Goal: Task Accomplishment & Management: Manage account settings

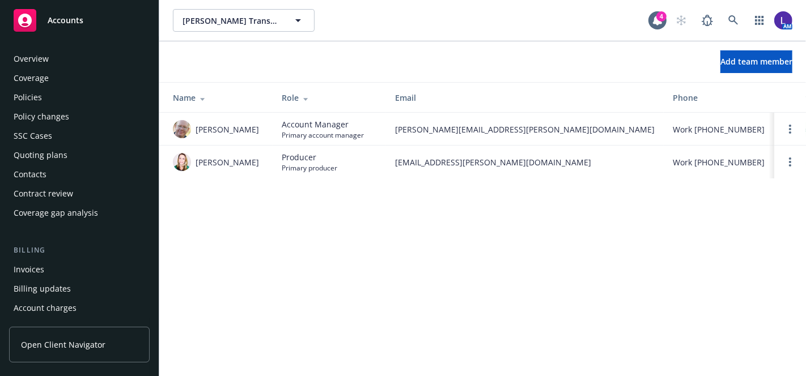
scroll to position [362, 0]
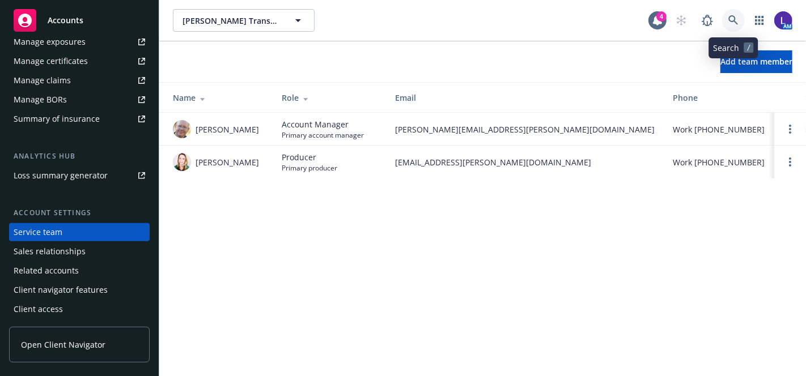
click at [731, 18] on icon at bounding box center [734, 20] width 10 height 10
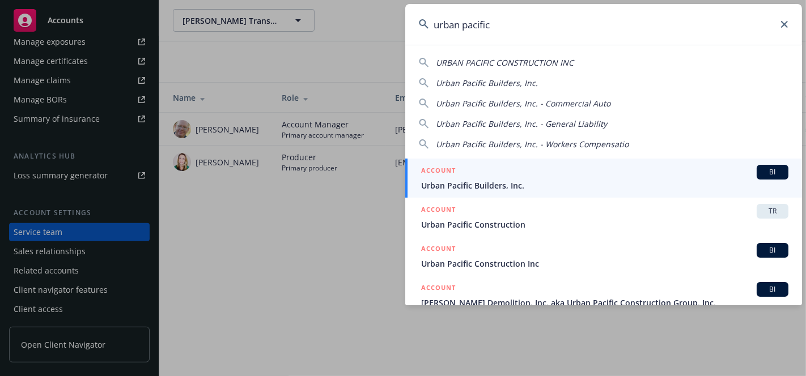
type input "urban pacific"
click at [525, 179] on div "ACCOUNT BI" at bounding box center [604, 172] width 367 height 15
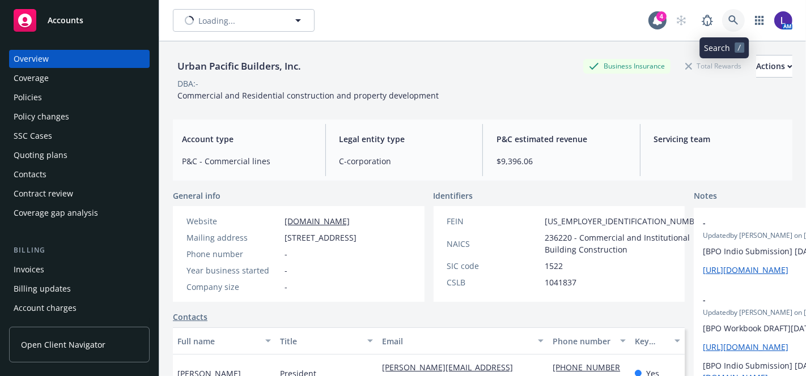
click at [722, 14] on link at bounding box center [733, 20] width 23 height 23
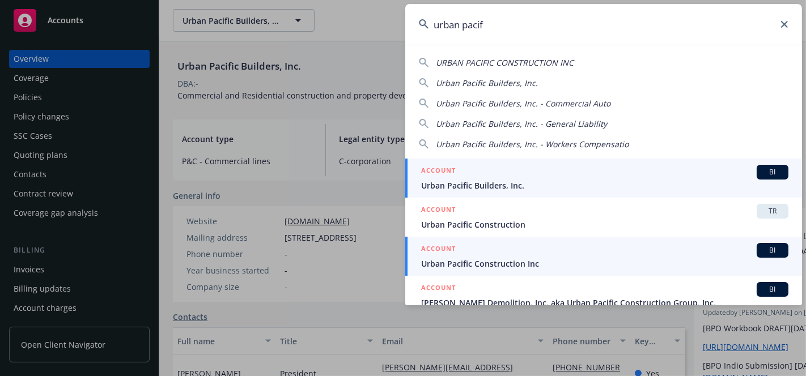
type input "urban pacif"
click at [561, 264] on span "Urban Pacific Construction Inc" at bounding box center [604, 264] width 367 height 12
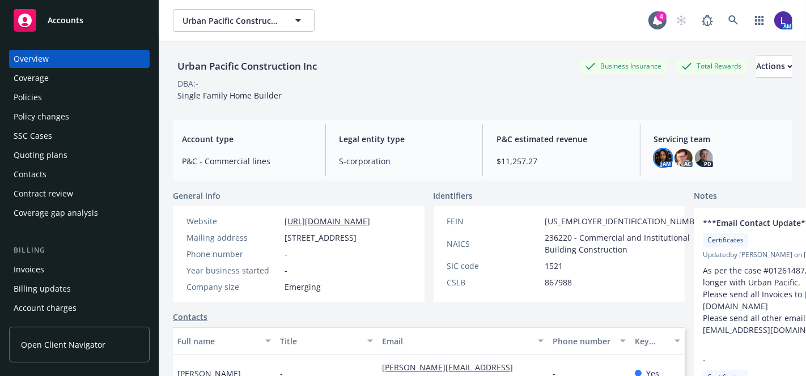
click at [655, 159] on img at bounding box center [663, 158] width 18 height 18
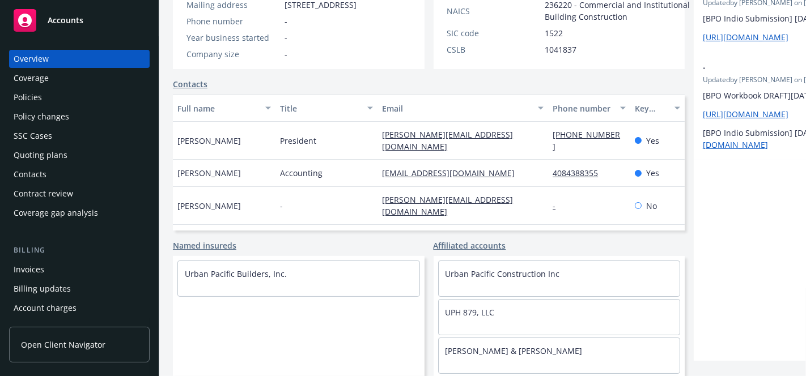
scroll to position [253, 0]
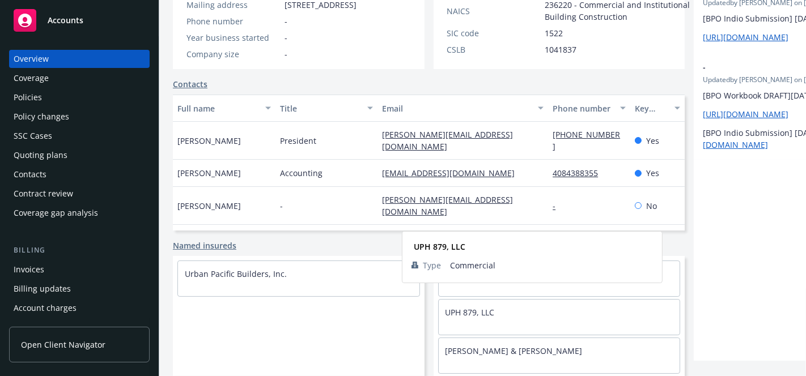
click at [439, 300] on div "UPH 879, LLC" at bounding box center [560, 313] width 242 height 26
click at [446, 307] on link "UPH 879, LLC" at bounding box center [470, 312] width 49 height 11
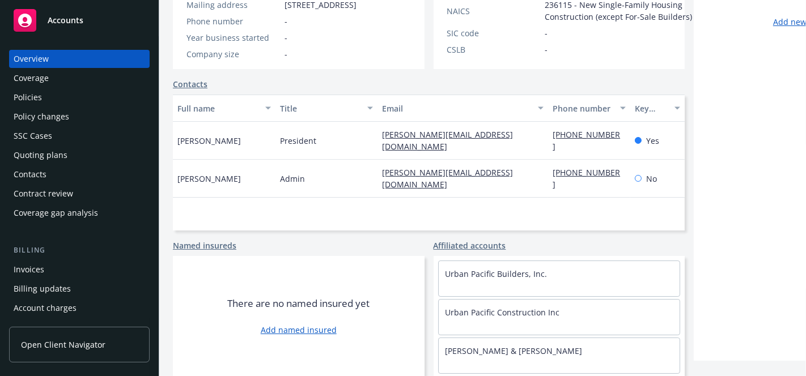
scroll to position [261, 0]
click at [446, 346] on link "[PERSON_NAME] & [PERSON_NAME]" at bounding box center [514, 351] width 137 height 11
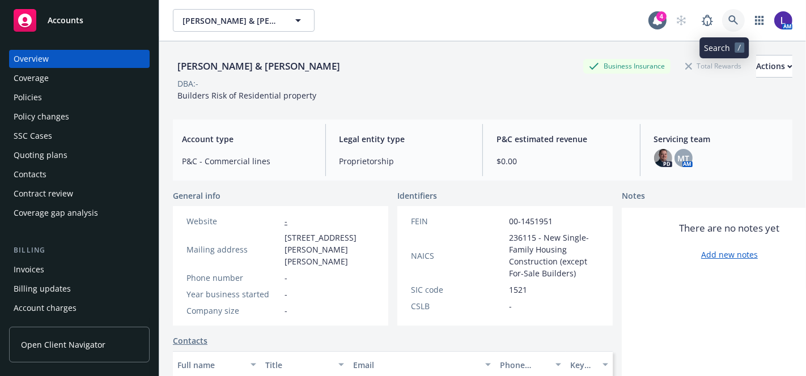
click at [722, 18] on link at bounding box center [733, 20] width 23 height 23
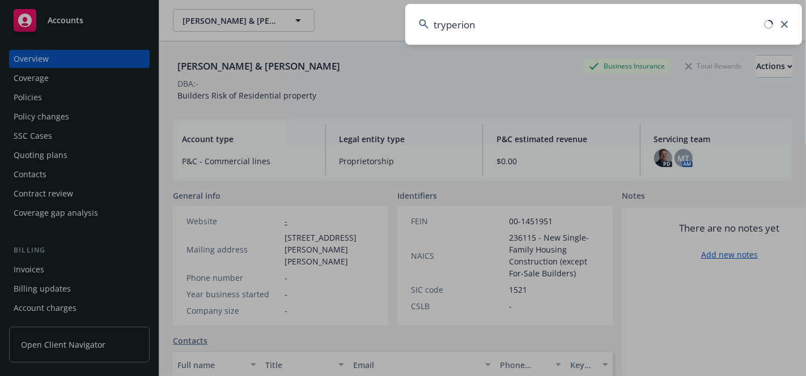
type input "tryperion"
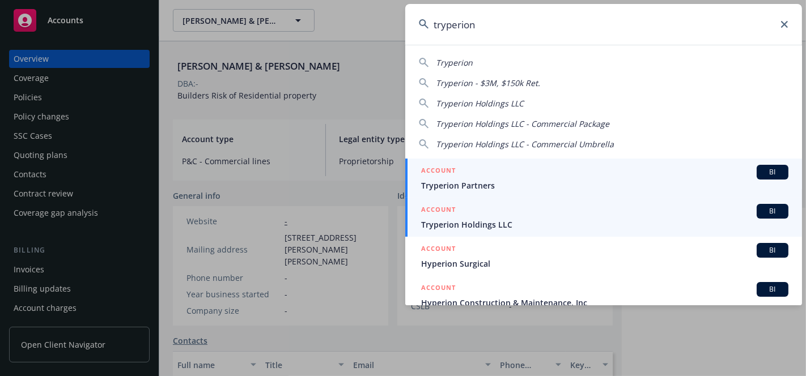
click at [518, 215] on div "ACCOUNT BI" at bounding box center [604, 211] width 367 height 15
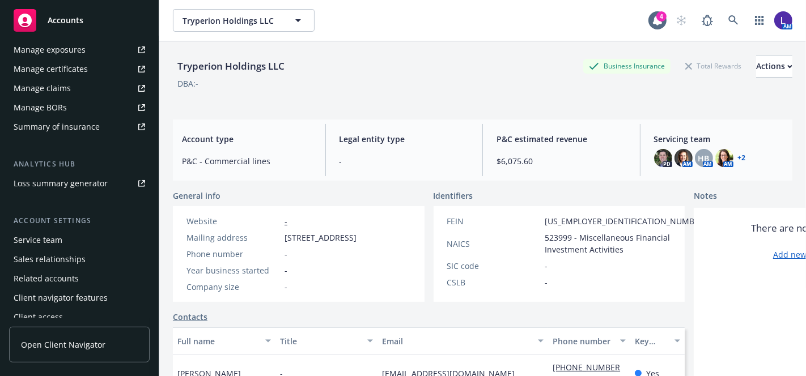
scroll to position [361, 0]
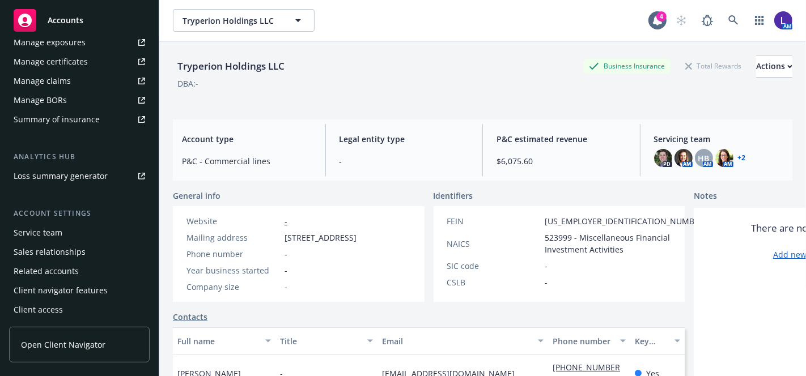
click at [82, 238] on div "Service team" at bounding box center [80, 233] width 132 height 18
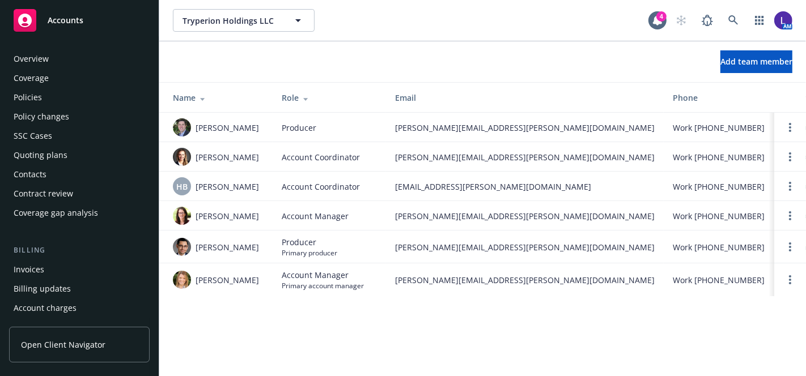
click at [49, 56] on div "Overview" at bounding box center [80, 59] width 132 height 18
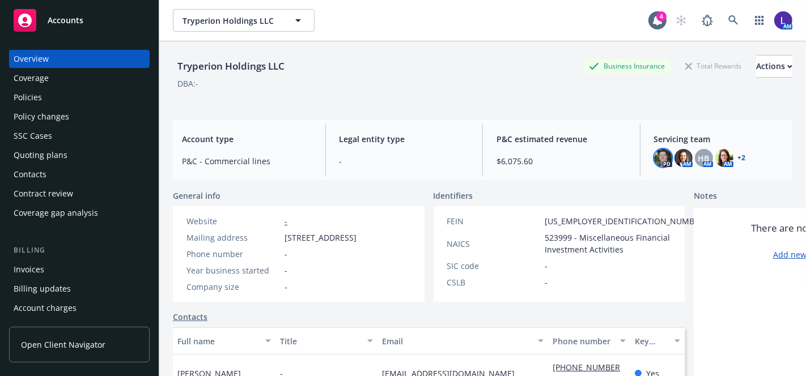
click at [658, 153] on img at bounding box center [663, 158] width 18 height 18
click at [36, 98] on div "Policies" at bounding box center [28, 97] width 28 height 18
click at [35, 95] on div "Policies" at bounding box center [28, 97] width 28 height 18
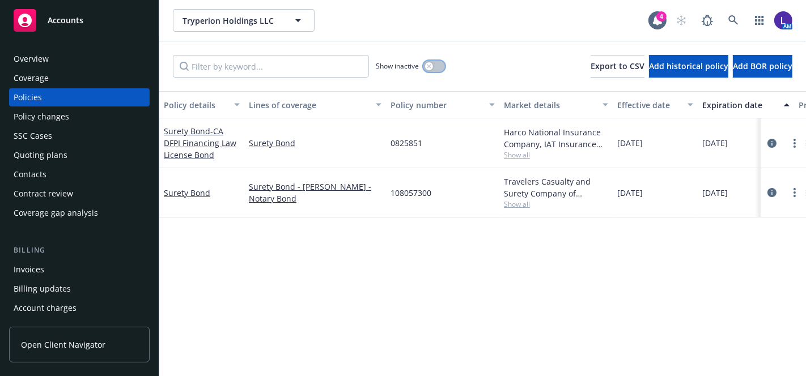
click at [427, 64] on div "button" at bounding box center [429, 66] width 8 height 8
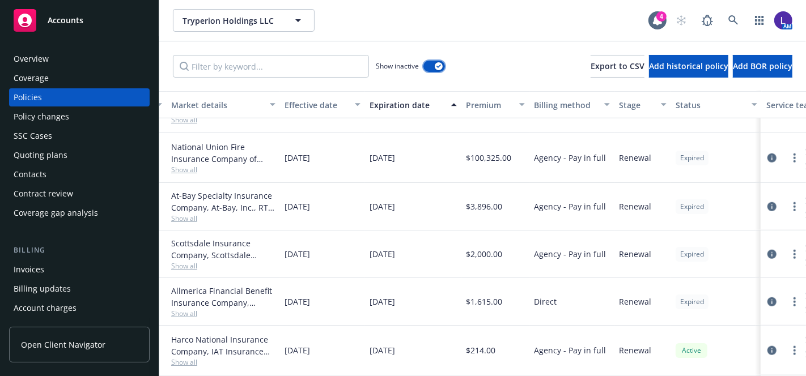
scroll to position [902, 330]
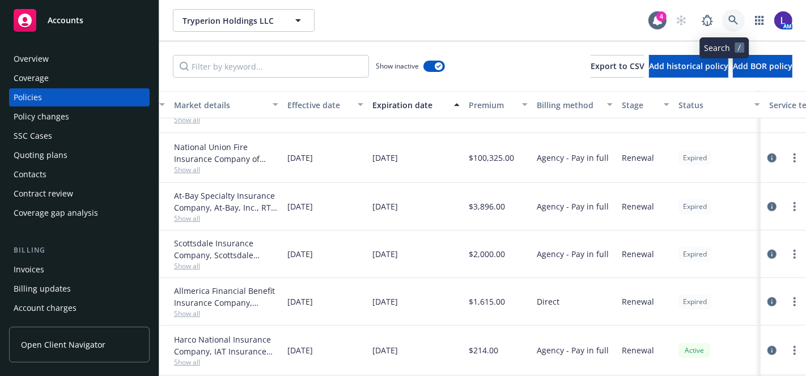
click at [729, 18] on icon at bounding box center [734, 20] width 10 height 10
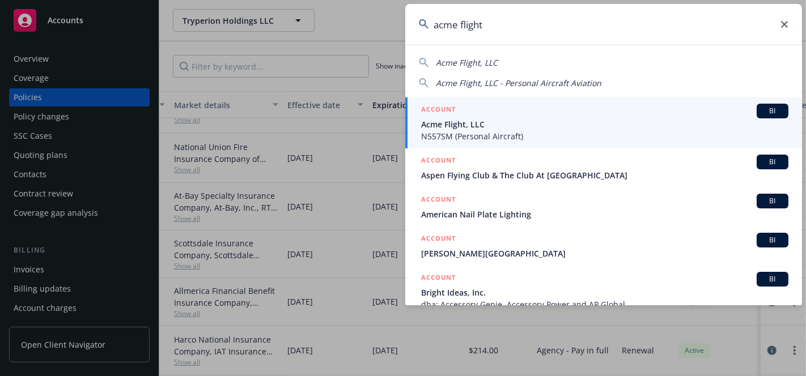
type input "acme flight"
click at [498, 119] on span "Acme Flight, LLC" at bounding box center [604, 125] width 367 height 12
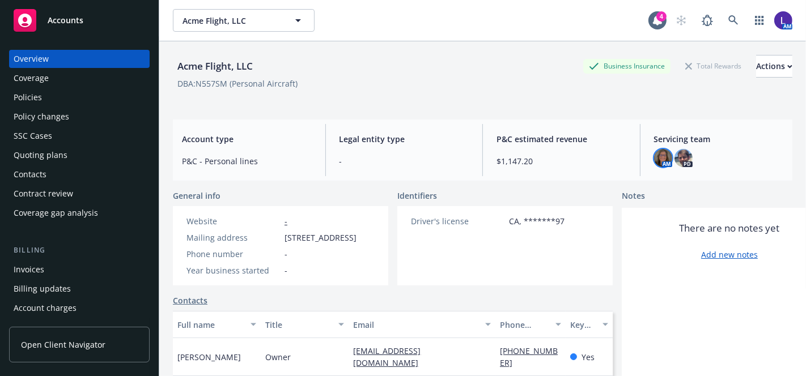
click at [654, 158] on img at bounding box center [663, 158] width 18 height 18
click at [729, 16] on icon at bounding box center [734, 20] width 10 height 10
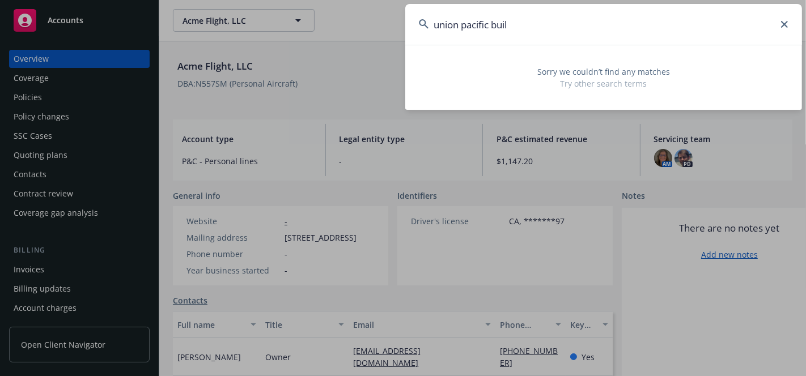
click at [529, 30] on input "union pacific buil" at bounding box center [603, 24] width 397 height 41
drag, startPoint x: 540, startPoint y: 26, endPoint x: 366, endPoint y: 19, distance: 174.8
click at [366, 19] on div "union pacific builder Sorry we couldn’t find any matches Try other search terms" at bounding box center [403, 188] width 806 height 376
click at [442, 22] on input "union pacific builders" at bounding box center [603, 24] width 397 height 41
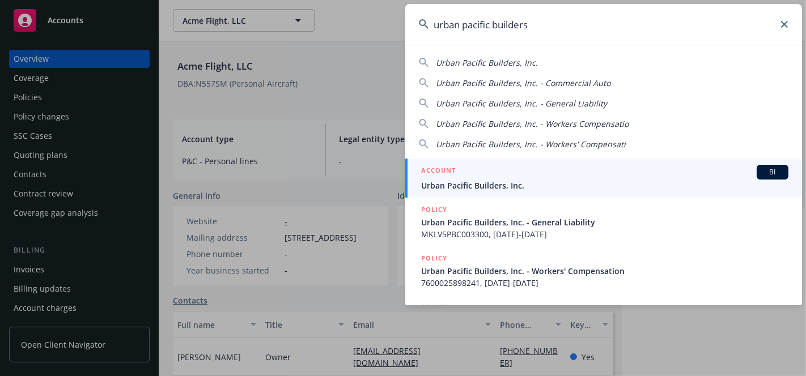
type input "urban pacific builders"
click at [473, 180] on span "Urban Pacific Builders, Inc." at bounding box center [604, 186] width 367 height 12
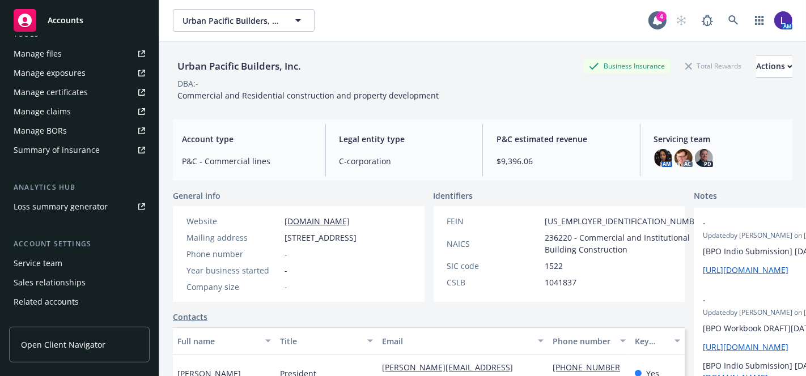
scroll to position [361, 0]
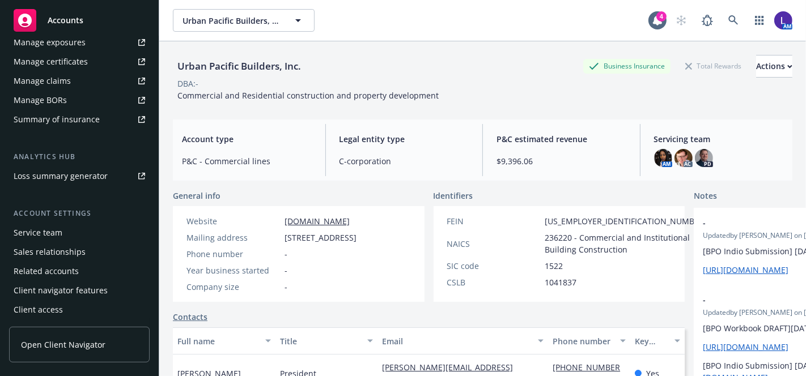
click at [78, 236] on div "Service team" at bounding box center [80, 233] width 132 height 18
click at [60, 235] on div "Service team" at bounding box center [38, 233] width 49 height 18
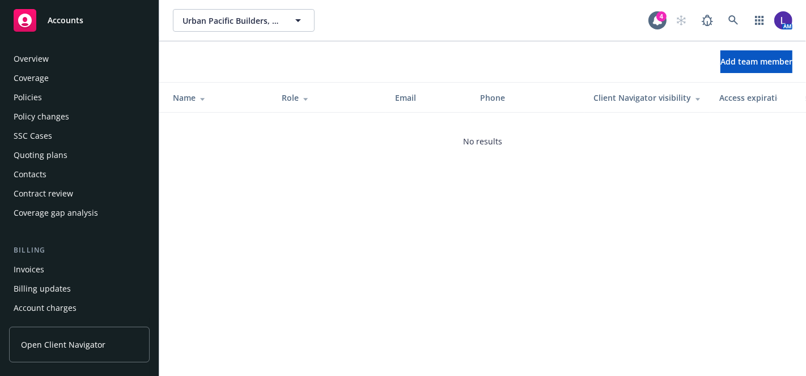
scroll to position [362, 0]
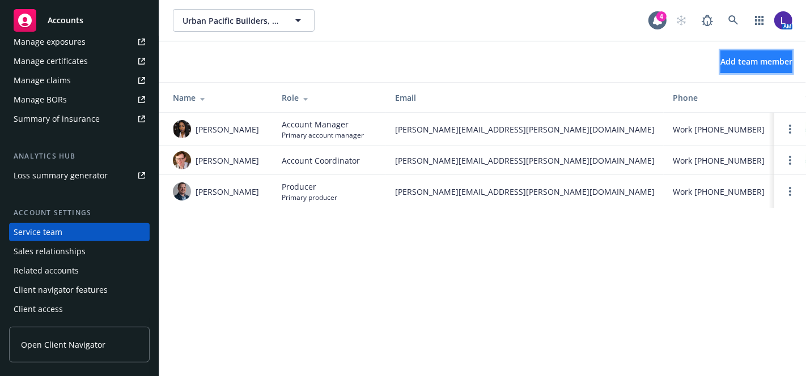
click at [739, 61] on span "Add team member" at bounding box center [757, 61] width 72 height 11
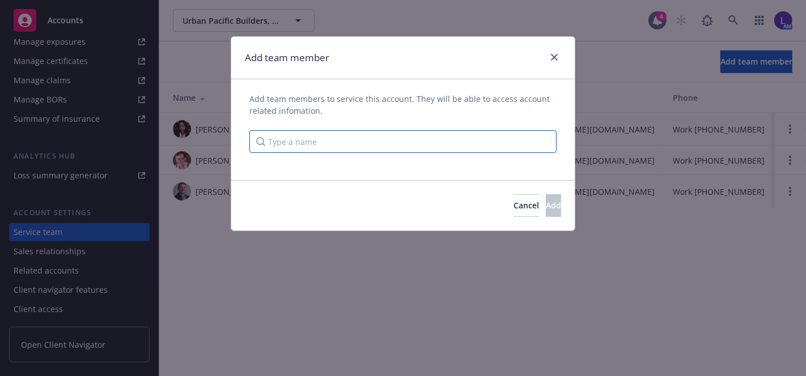
click at [462, 146] on input "Type a name" at bounding box center [402, 141] width 307 height 23
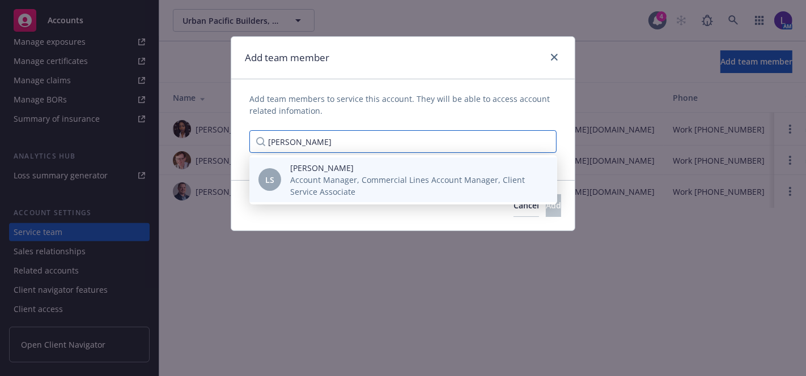
type input "[PERSON_NAME]"
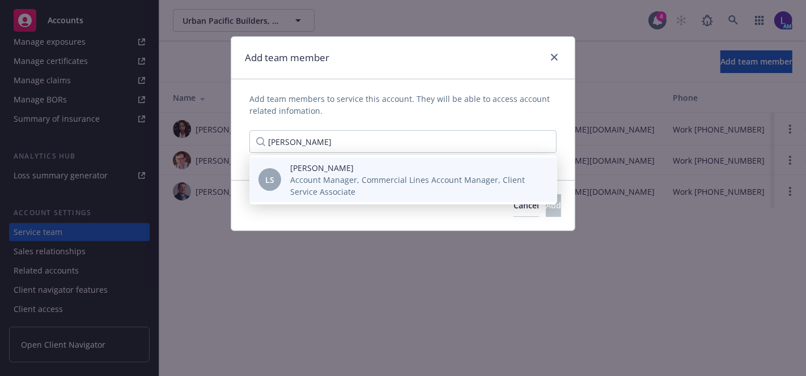
click at [445, 177] on span "Account Manager, Commercial Lines Account Manager, Client Service Associate" at bounding box center [414, 186] width 249 height 24
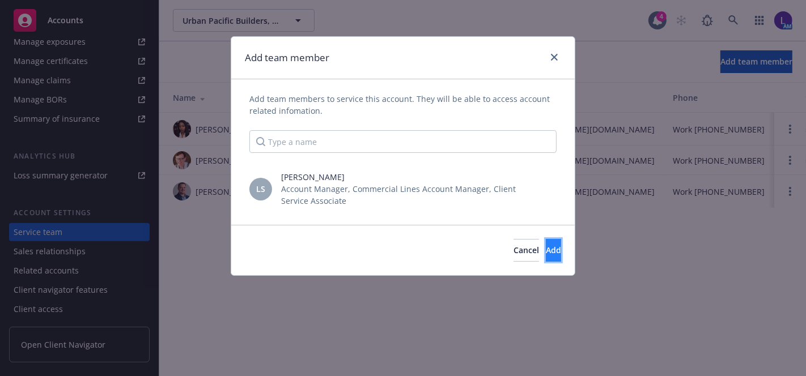
click at [556, 257] on button "Add" at bounding box center [553, 250] width 15 height 23
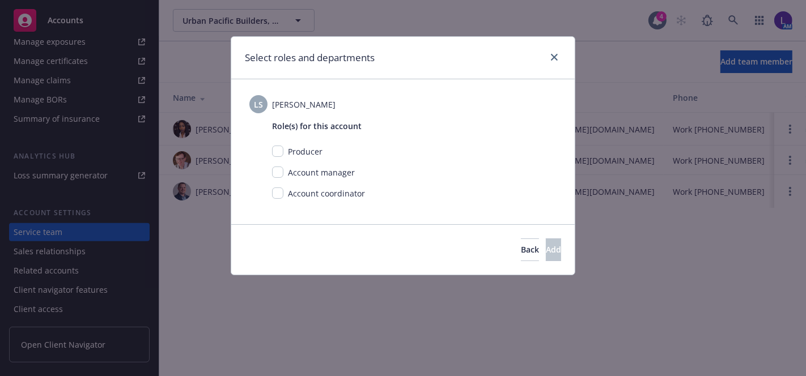
click at [269, 171] on div "Role(s) for this account Producer Account manager Account coordinator" at bounding box center [402, 160] width 307 height 95
click at [278, 171] on input "checkbox" at bounding box center [277, 172] width 11 height 11
checkbox input "true"
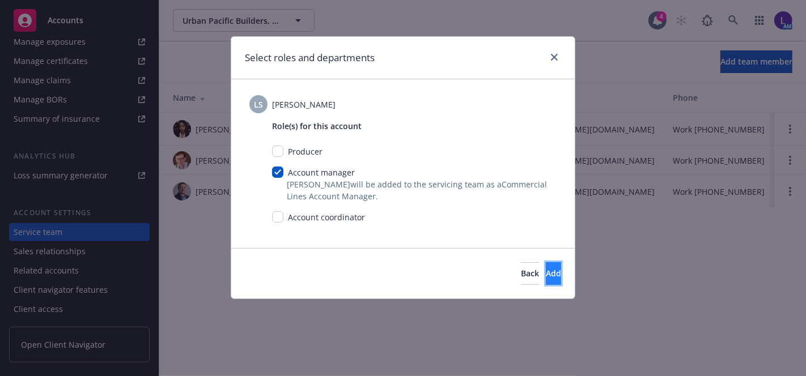
click at [546, 276] on button "Add" at bounding box center [553, 274] width 15 height 23
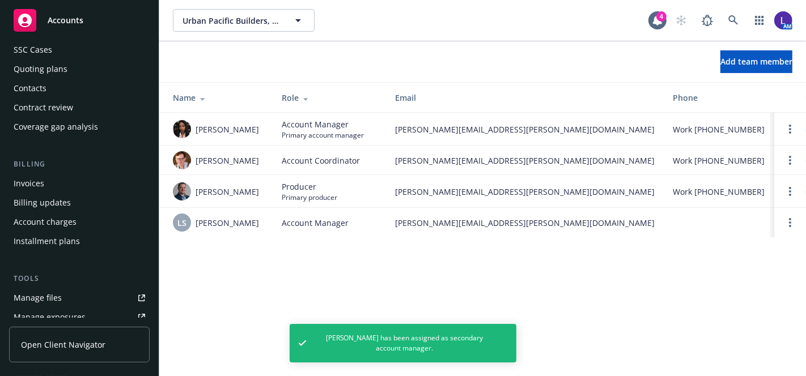
scroll to position [0, 0]
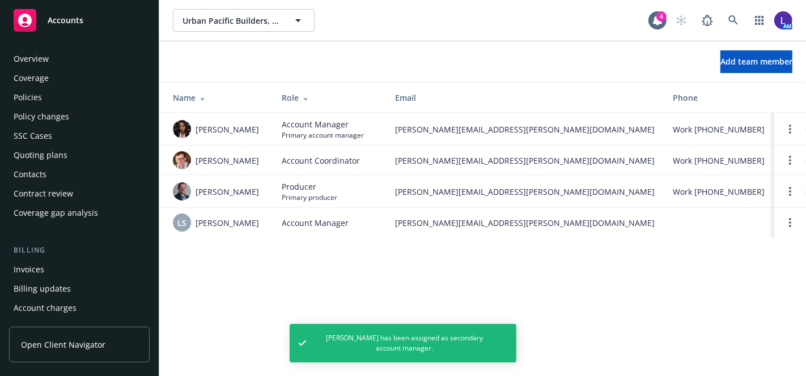
click at [29, 57] on div "Overview" at bounding box center [31, 59] width 35 height 18
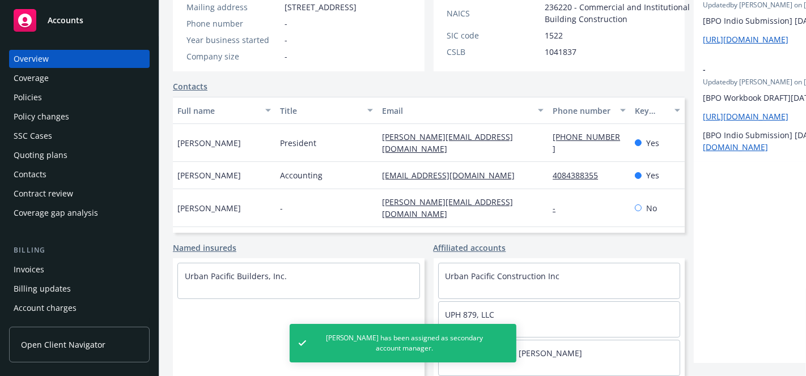
scroll to position [253, 0]
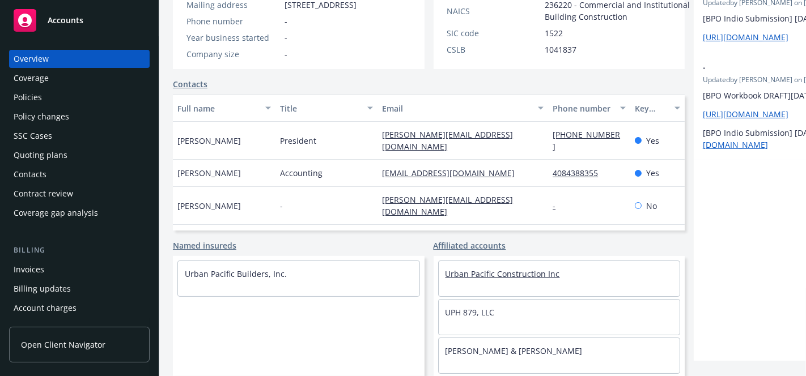
click at [502, 269] on link "Urban Pacific Construction Inc" at bounding box center [503, 274] width 115 height 11
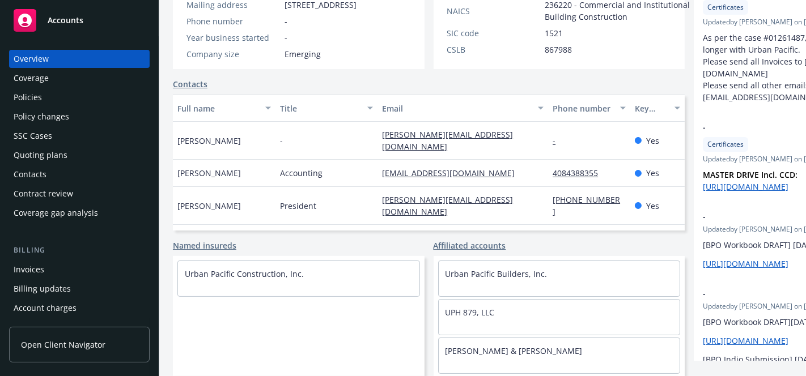
click at [502, 269] on link "Urban Pacific Builders, Inc." at bounding box center [497, 274] width 102 height 11
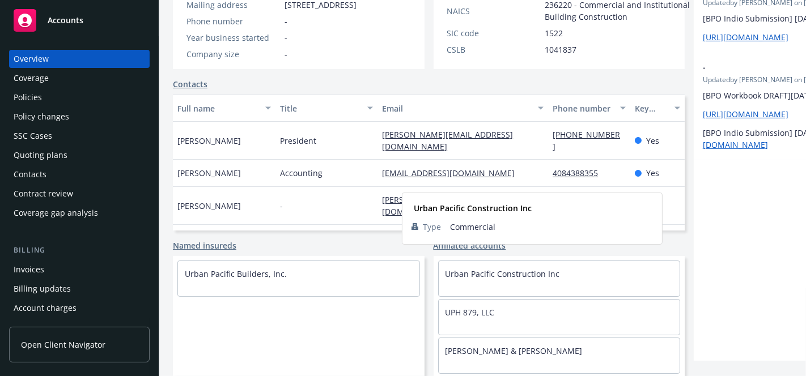
click at [502, 269] on link "Urban Pacific Construction Inc" at bounding box center [503, 274] width 115 height 11
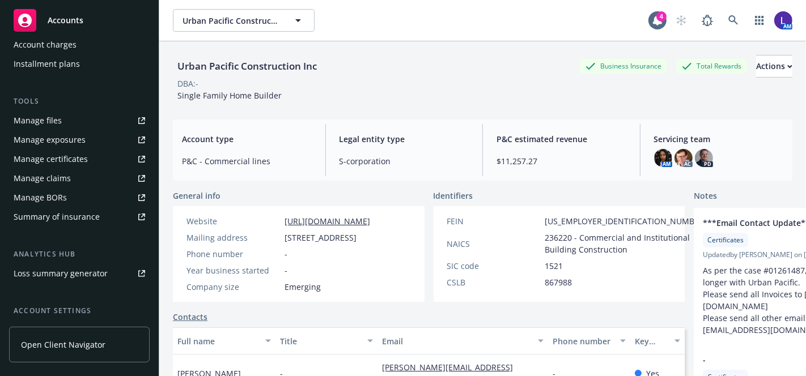
scroll to position [361, 0]
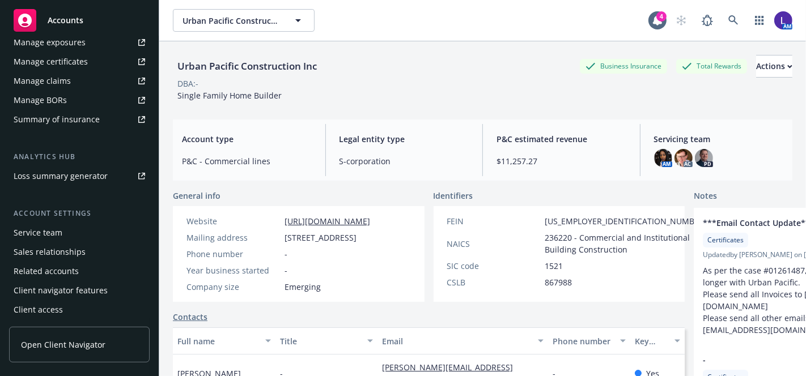
click at [54, 233] on div "Service team" at bounding box center [38, 233] width 49 height 18
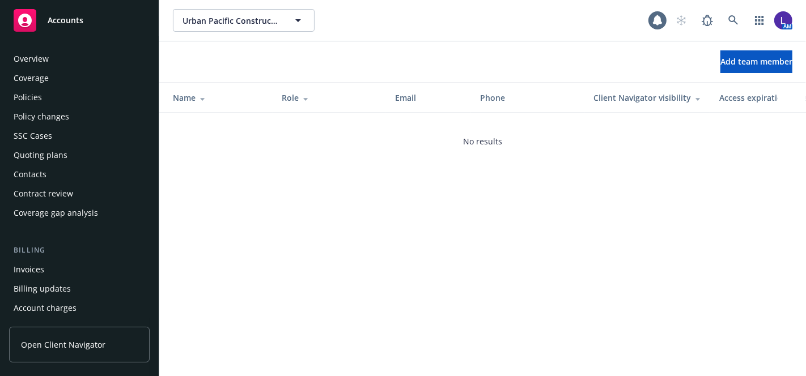
scroll to position [362, 0]
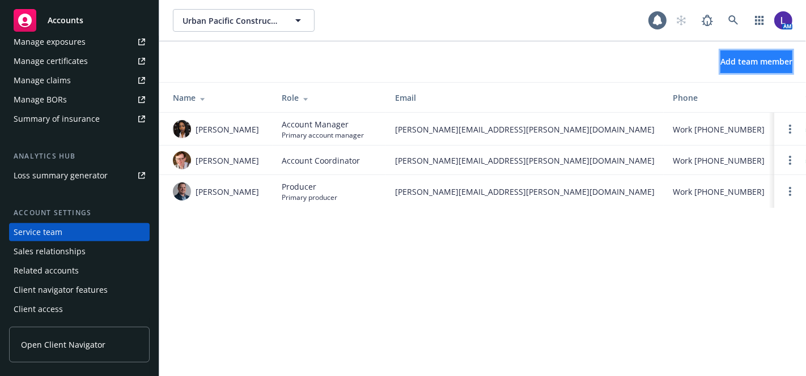
click at [746, 62] on span "Add team member" at bounding box center [757, 61] width 72 height 11
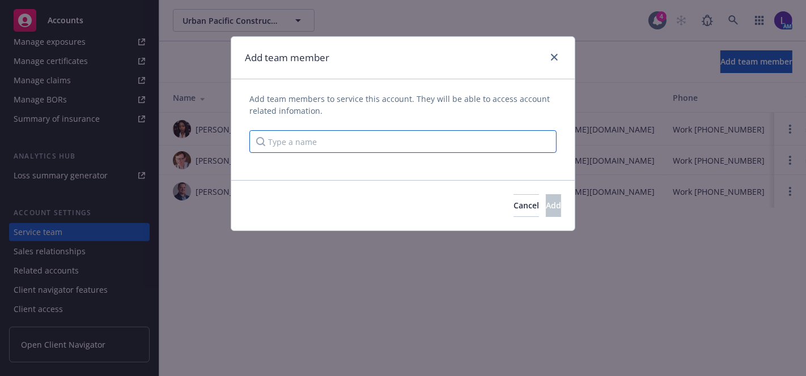
click at [498, 143] on input "Type a name" at bounding box center [402, 141] width 307 height 23
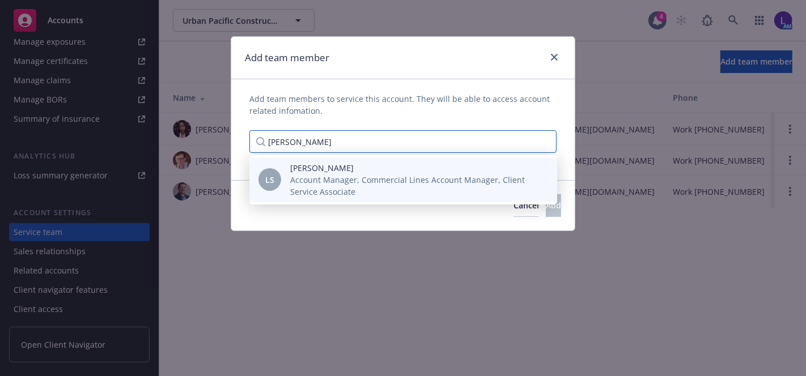
type input "[PERSON_NAME]"
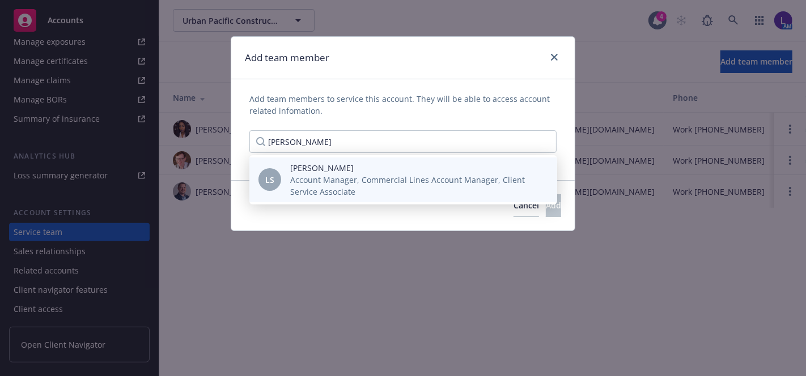
click at [469, 175] on span "Account Manager, Commercial Lines Account Manager, Client Service Associate" at bounding box center [414, 186] width 249 height 24
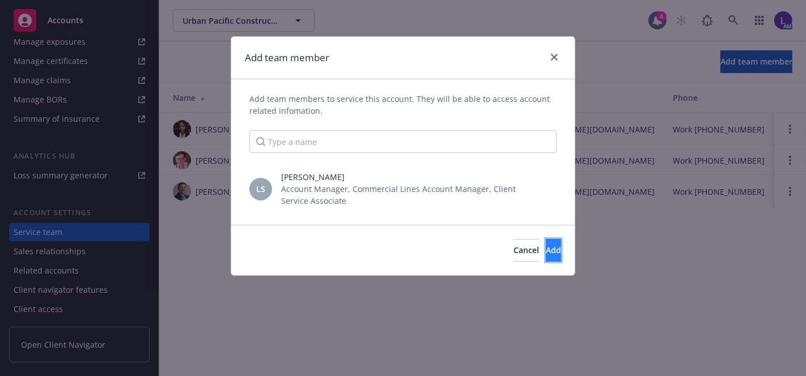
click at [546, 252] on button "Add" at bounding box center [553, 250] width 15 height 23
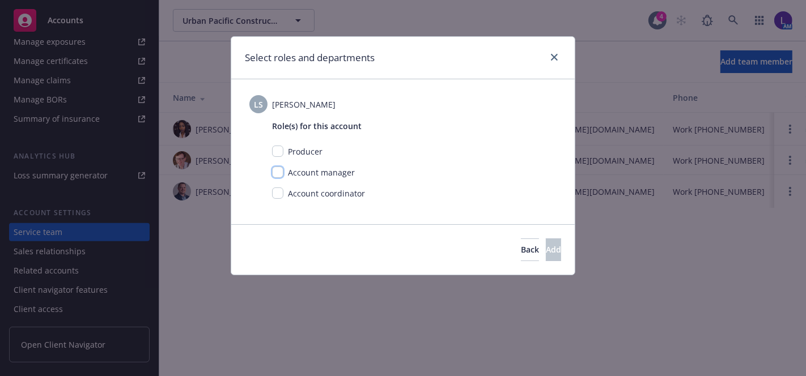
click at [274, 171] on input "checkbox" at bounding box center [277, 172] width 11 height 11
checkbox input "true"
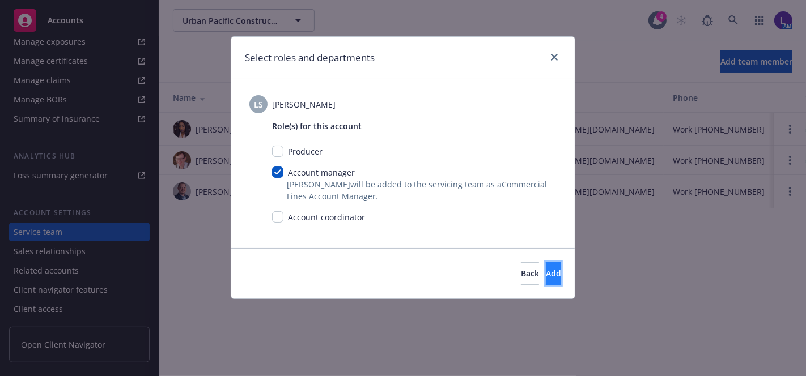
click at [546, 269] on button "Add" at bounding box center [553, 274] width 15 height 23
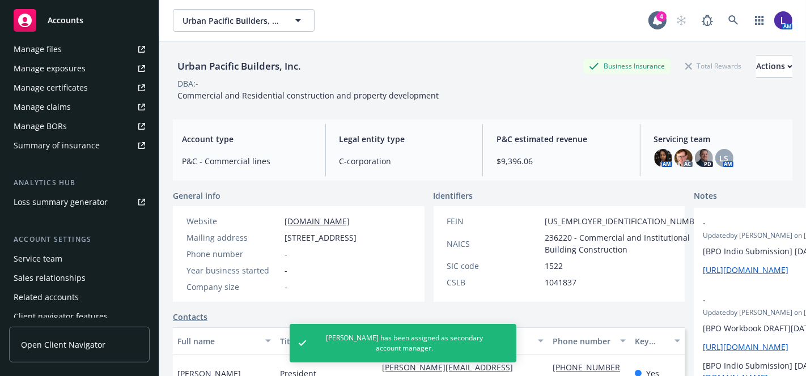
scroll to position [361, 0]
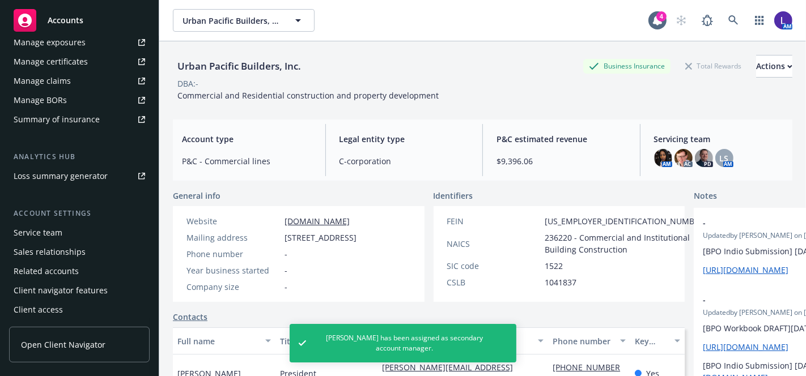
click at [57, 231] on div "Service team" at bounding box center [38, 233] width 49 height 18
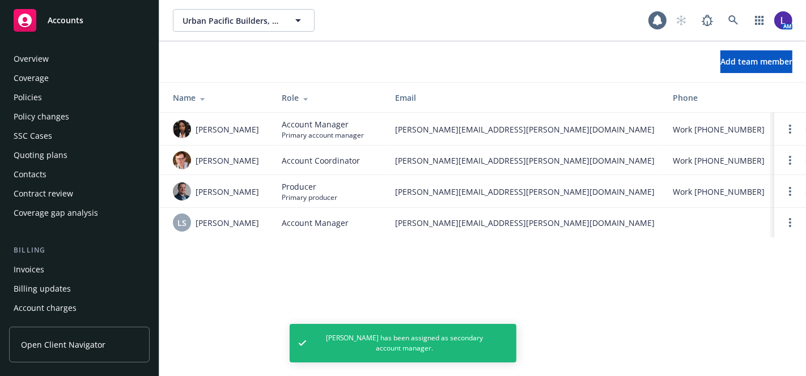
scroll to position [362, 0]
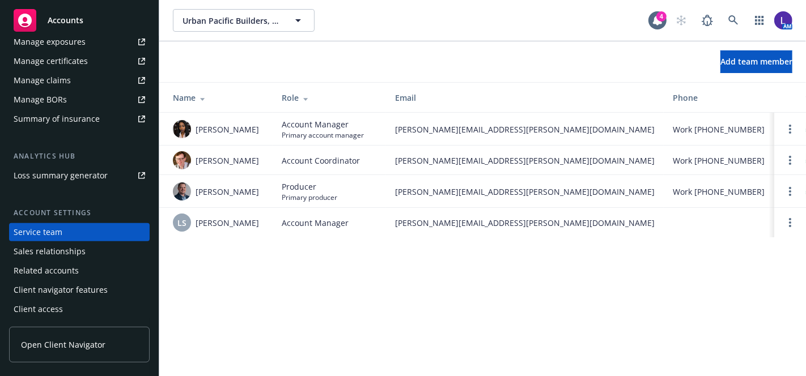
click at [722, 18] on div "AM" at bounding box center [731, 20] width 122 height 23
click at [728, 19] on link at bounding box center [733, 20] width 23 height 23
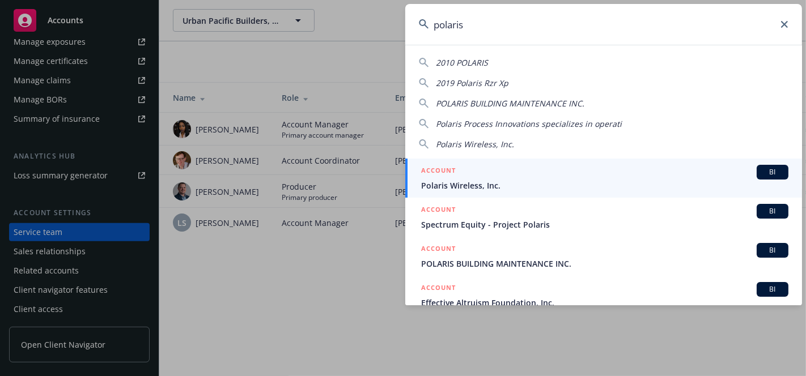
click at [535, 26] on input "polaris" at bounding box center [603, 24] width 397 height 41
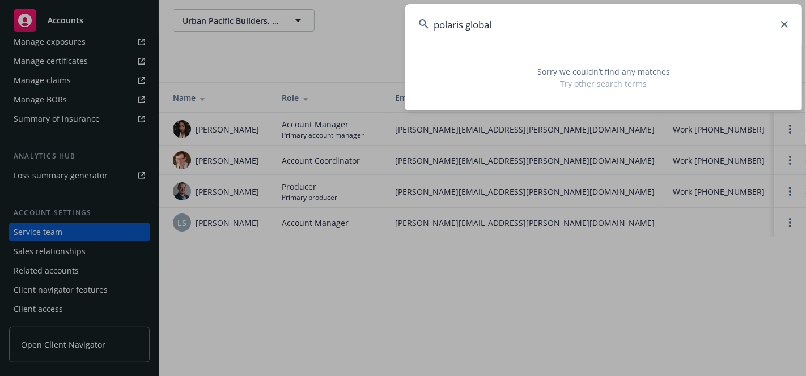
type input "polaris global"
